Goal: Transaction & Acquisition: Purchase product/service

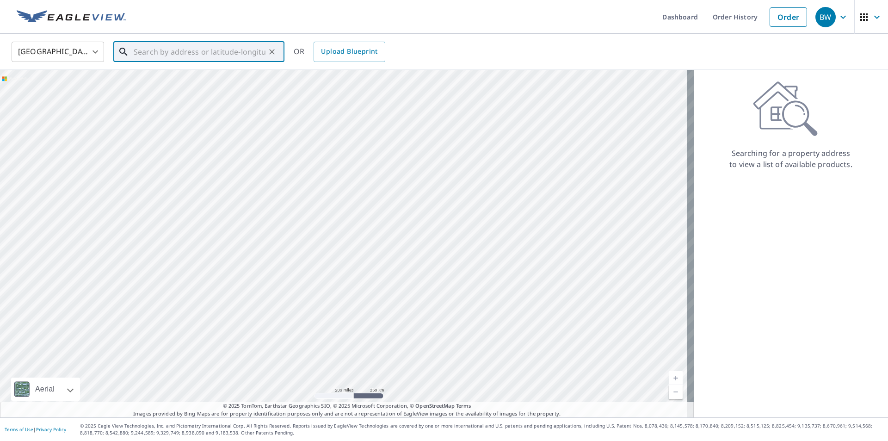
click at [164, 51] on input "text" at bounding box center [200, 52] width 132 height 26
click at [161, 81] on span "67649 [PERSON_NAME]" at bounding box center [204, 78] width 145 height 11
type input "[STREET_ADDRESS][PERSON_NAME]"
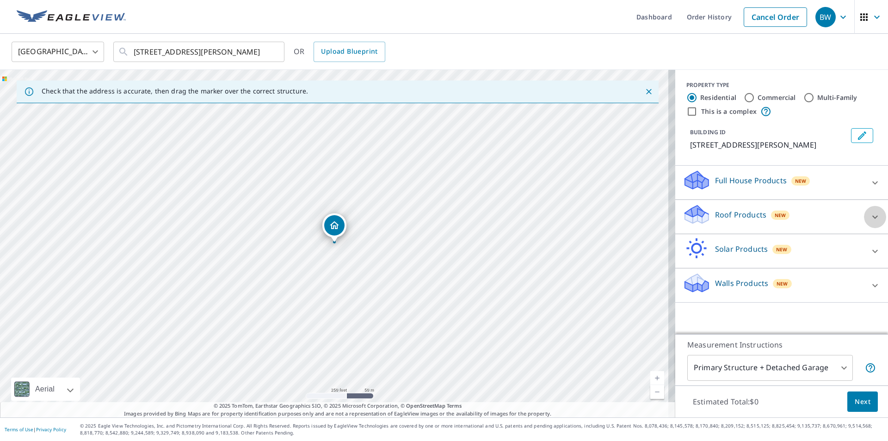
click at [872, 216] on icon at bounding box center [875, 216] width 11 height 11
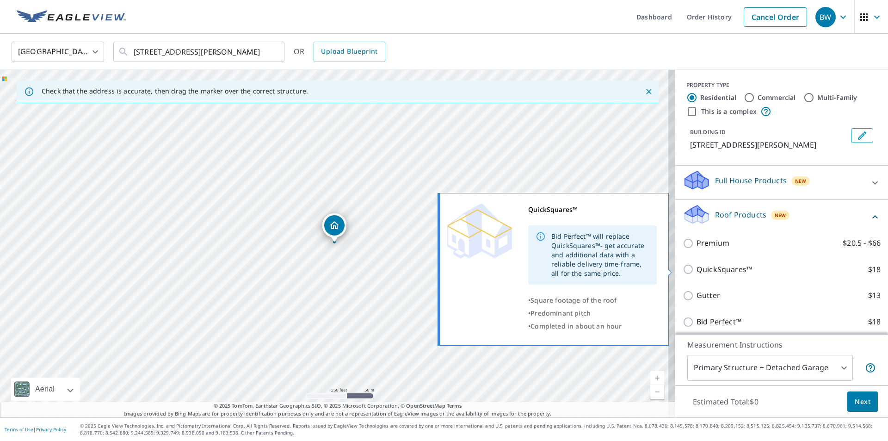
click at [687, 271] on input "QuickSquares™ $18" at bounding box center [690, 269] width 14 height 11
checkbox input "true"
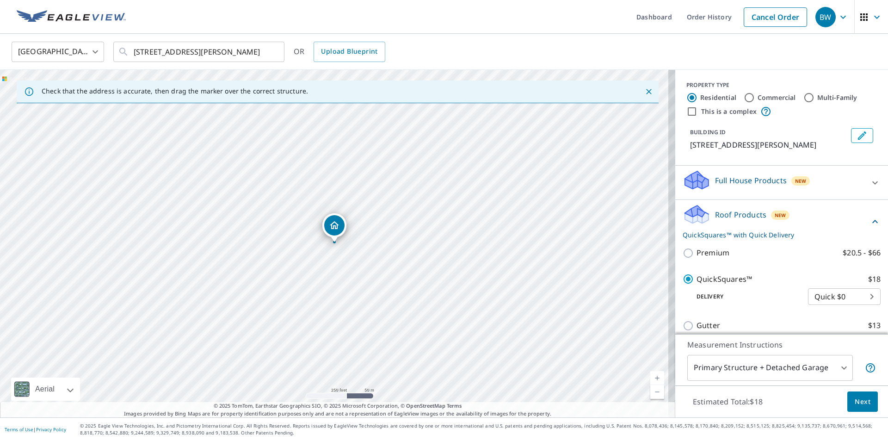
click at [855, 403] on span "Next" at bounding box center [863, 402] width 16 height 12
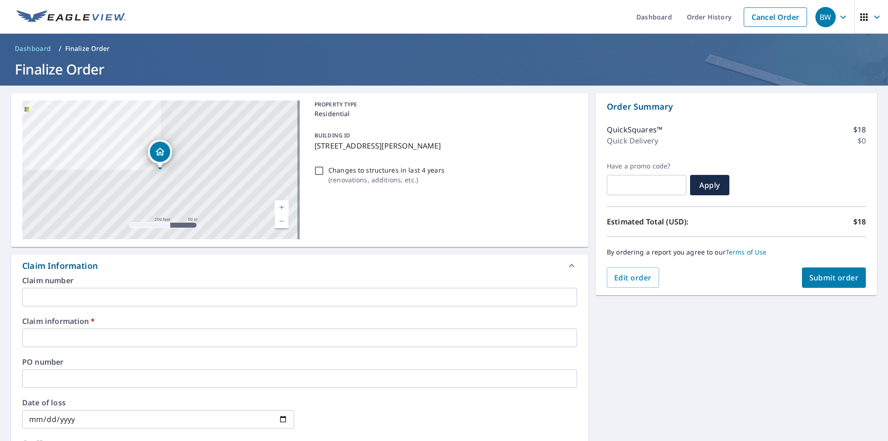
click at [81, 336] on input "text" at bounding box center [299, 338] width 555 height 19
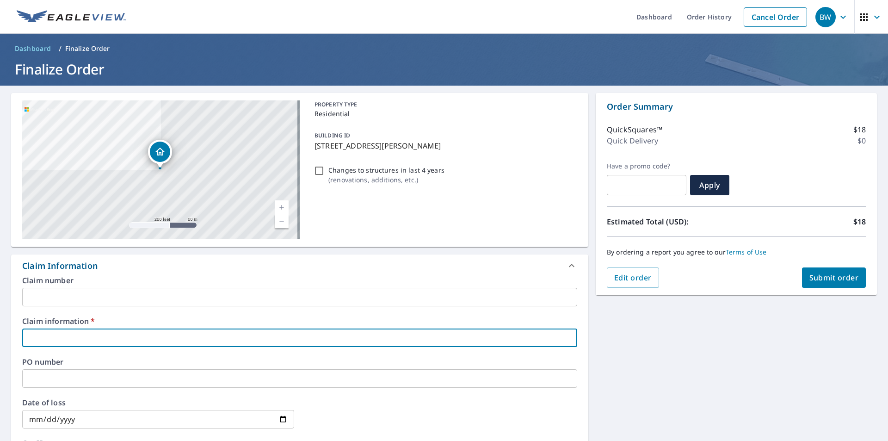
type input "3"
checkbox input "true"
type input "38"
checkbox input "true"
type input "386"
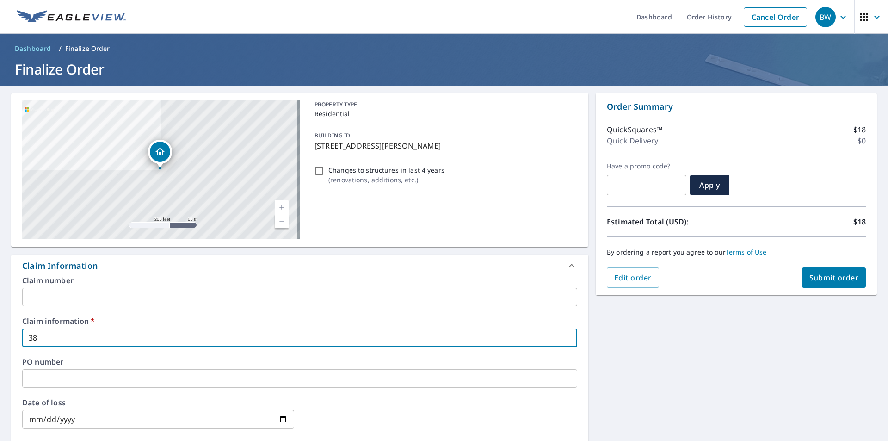
checkbox input "true"
type input "3860"
checkbox input "true"
type input "38605"
checkbox input "true"
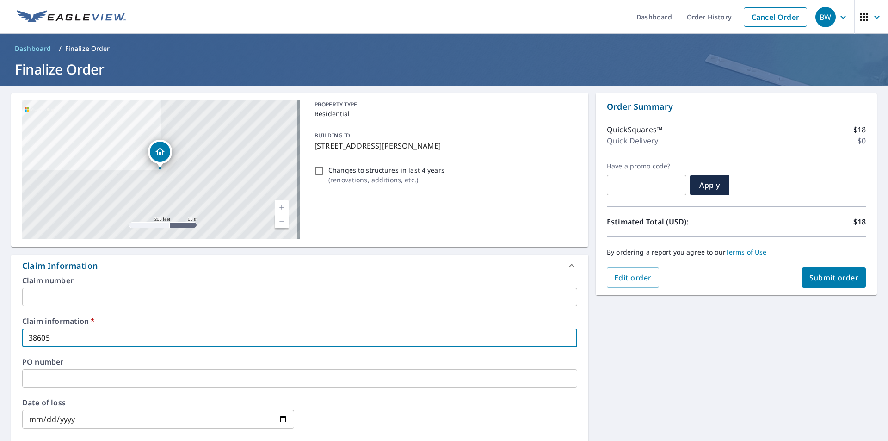
type input "386057"
checkbox input "true"
type input "386057"
click at [826, 276] on span "Submit order" at bounding box center [835, 278] width 50 height 10
checkbox input "true"
